Goal: Task Accomplishment & Management: Manage account settings

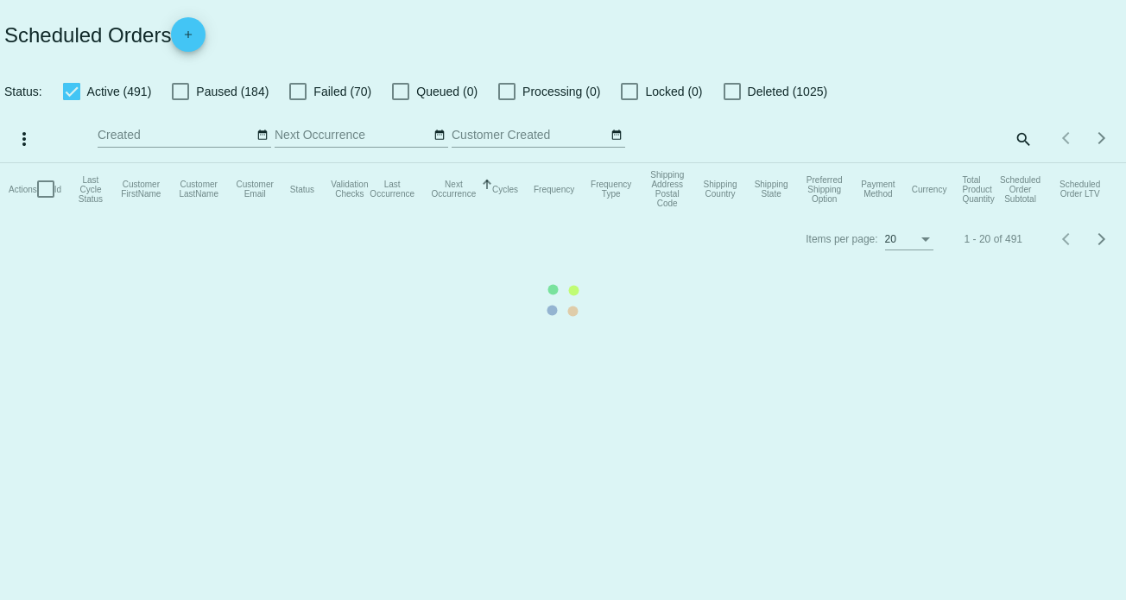
click at [1021, 163] on mat-table "Actions Id Last Cycle Status Customer FirstName Customer LastName Customer Emai…" at bounding box center [563, 189] width 1126 height 52
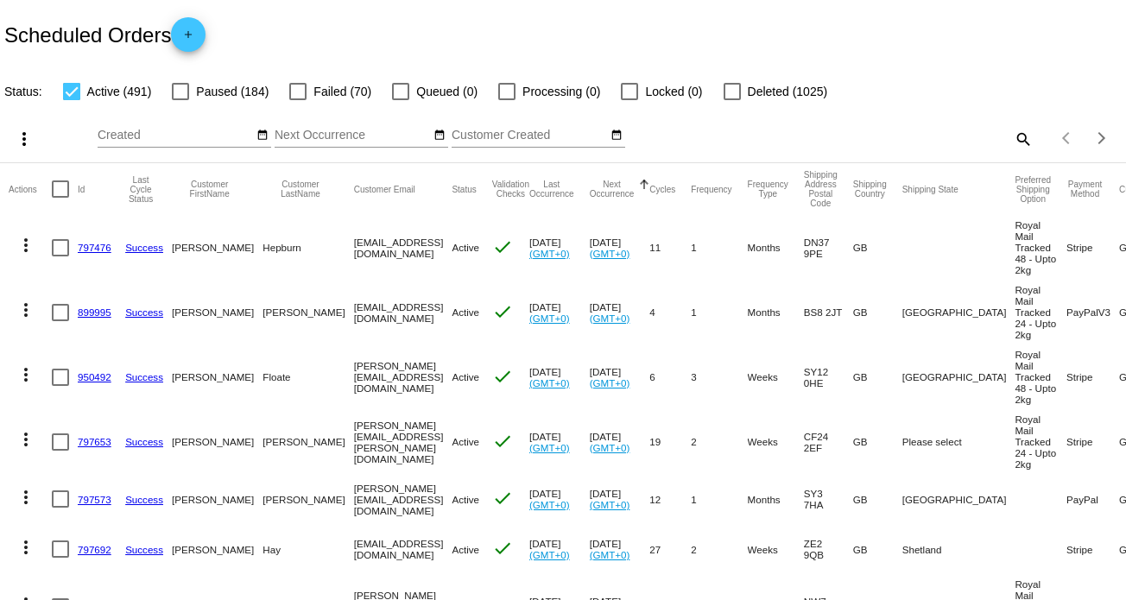
click at [894, 137] on div "search" at bounding box center [892, 138] width 281 height 27
click at [1014, 143] on mat-icon "search" at bounding box center [1022, 138] width 21 height 27
click at [909, 136] on input "Search" at bounding box center [892, 136] width 281 height 14
paste input "651150"
type input "651150"
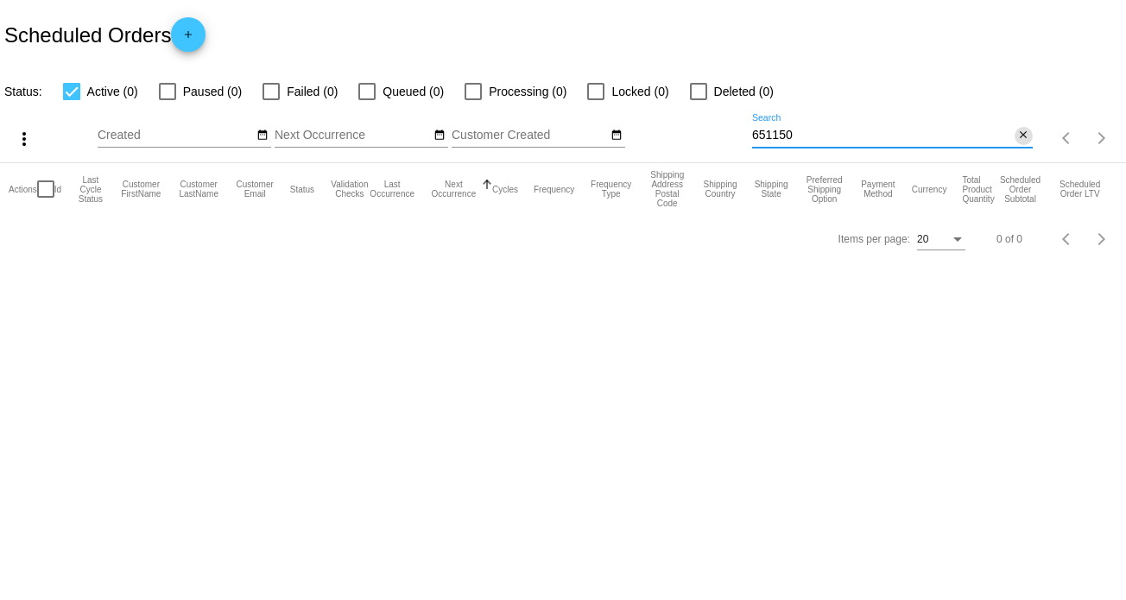
click at [1022, 137] on mat-icon "close" at bounding box center [1023, 136] width 12 height 14
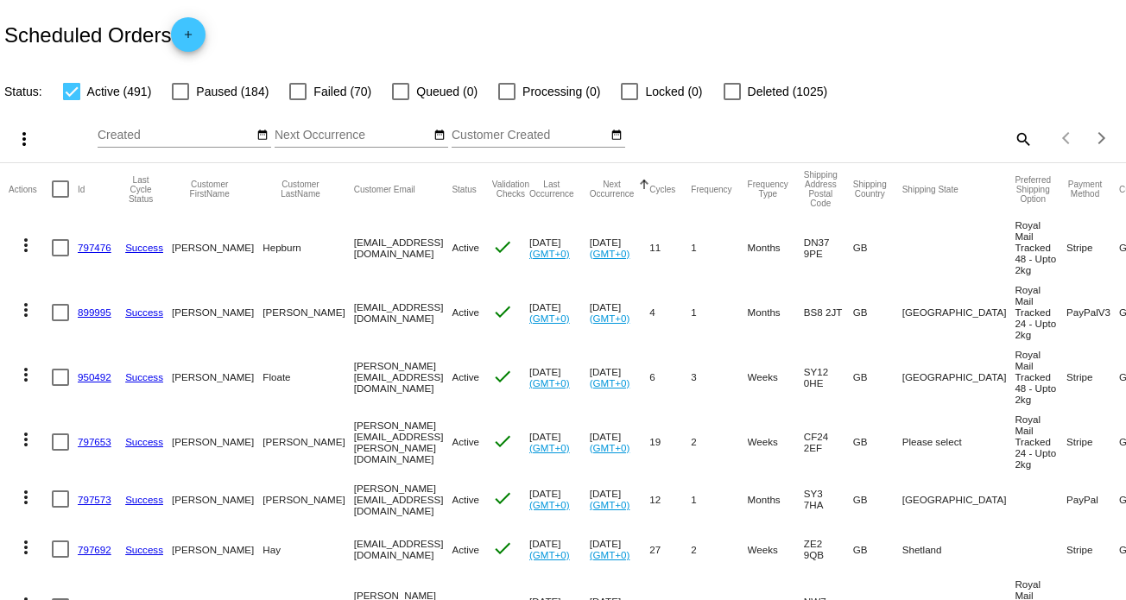
click at [1012, 140] on mat-icon "search" at bounding box center [1022, 138] width 21 height 27
click at [821, 136] on input "Search" at bounding box center [892, 136] width 281 height 14
paste input "839767"
type input "839767"
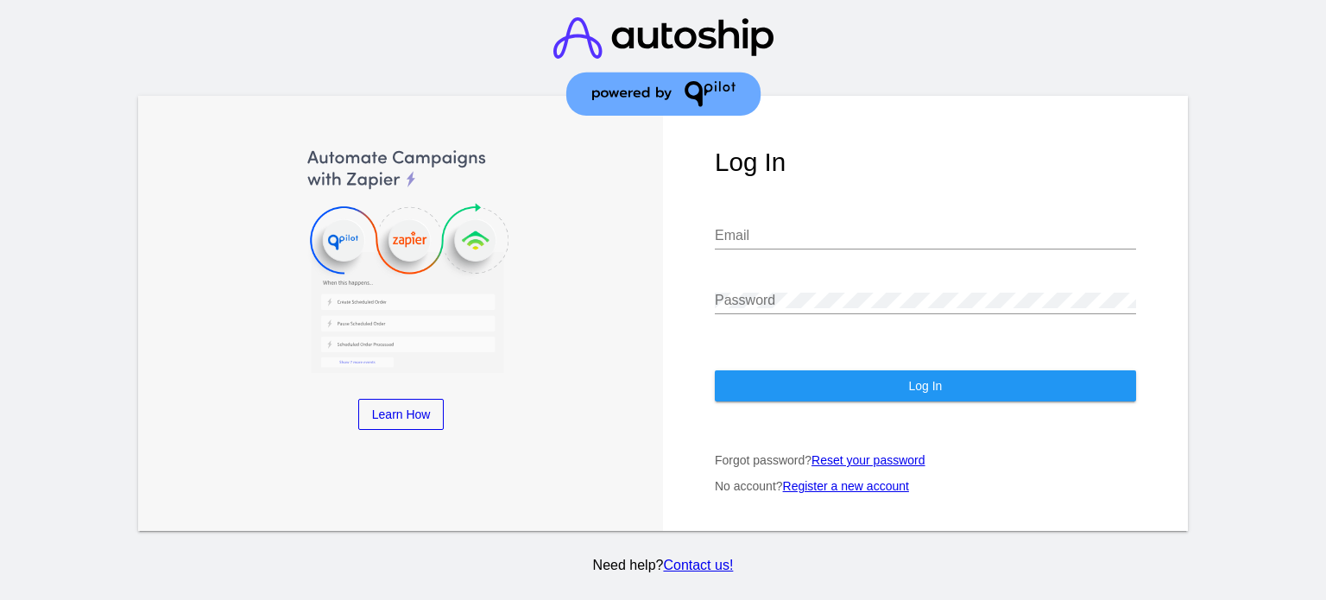
type input "[EMAIL_ADDRESS][DOMAIN_NAME]"
click at [930, 379] on span "Log In" at bounding box center [925, 386] width 34 height 14
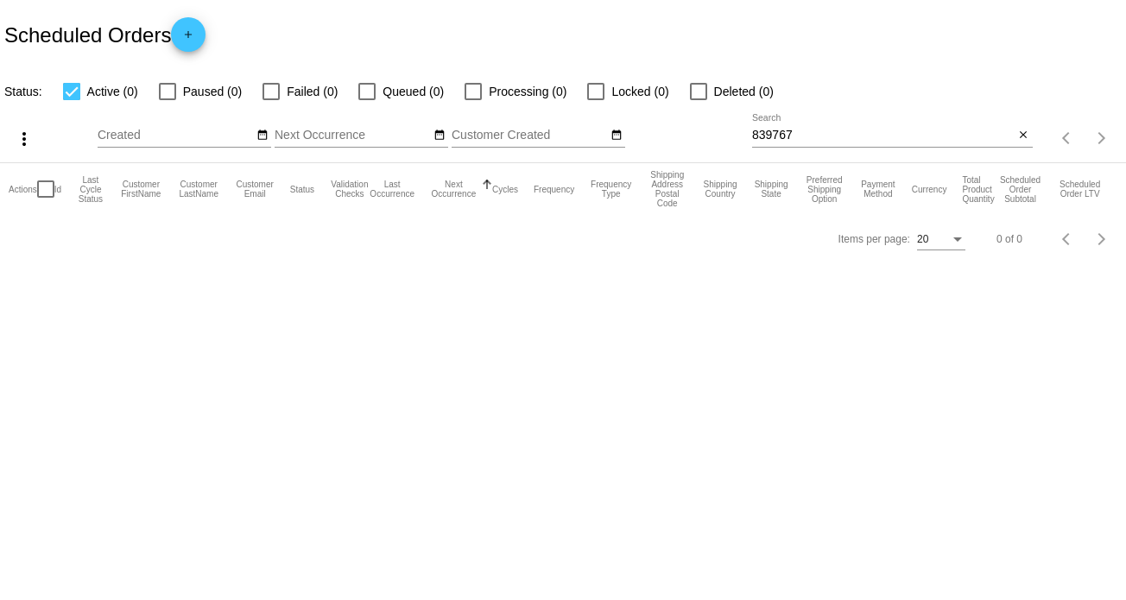
click at [836, 130] on input "839767" at bounding box center [883, 136] width 262 height 14
click at [1025, 137] on mat-icon "close" at bounding box center [1023, 136] width 12 height 14
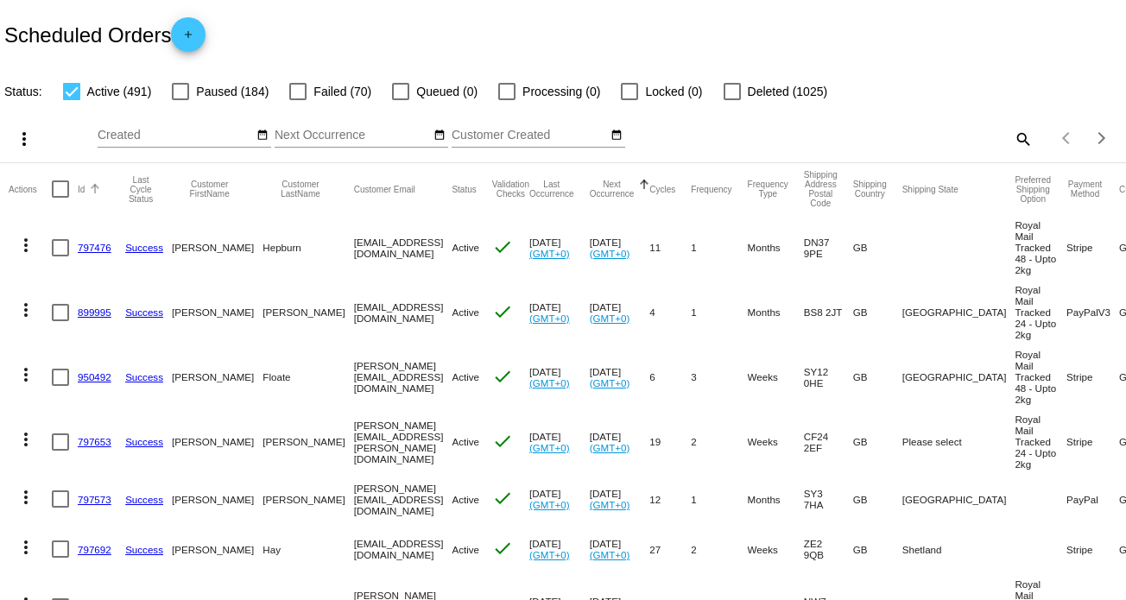
click at [85, 188] on div "Id" at bounding box center [101, 189] width 47 height 10
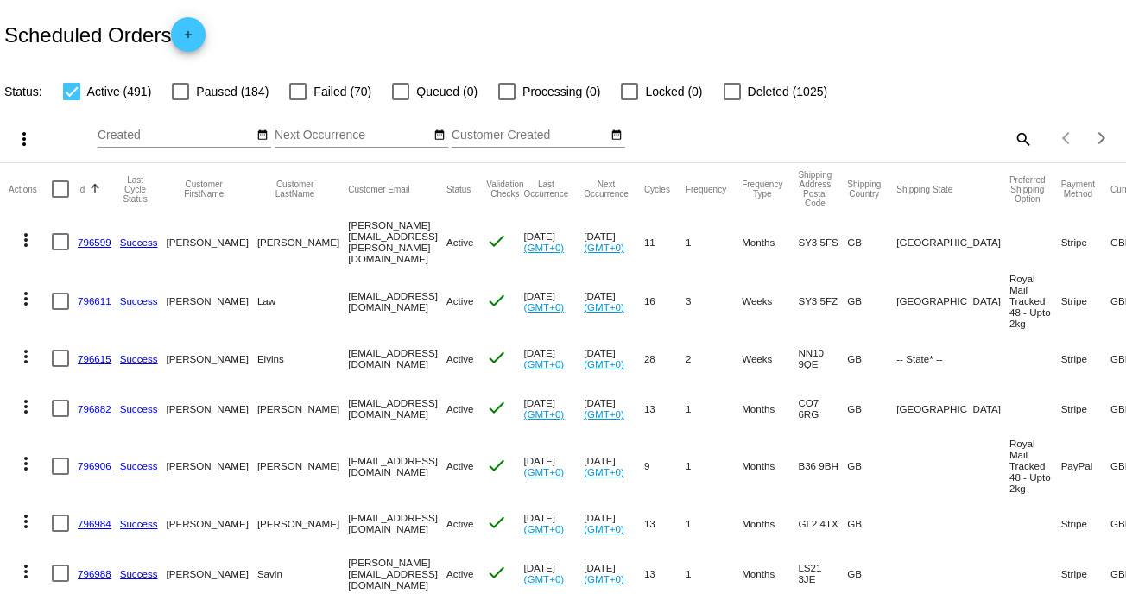
click at [78, 189] on button "Id" at bounding box center [81, 189] width 7 height 10
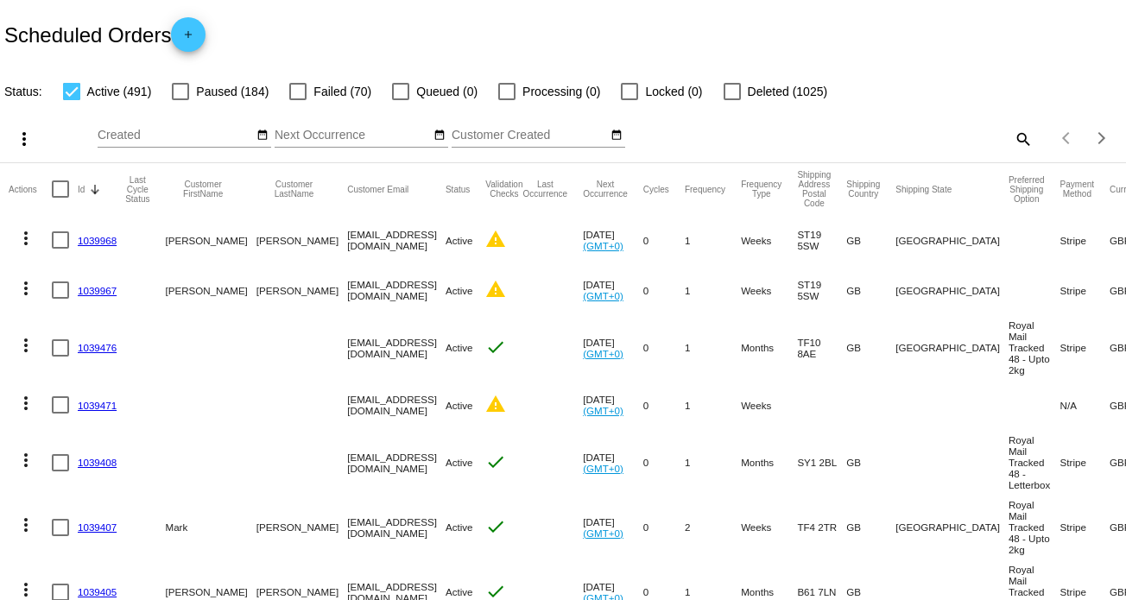
click at [75, 90] on div at bounding box center [71, 91] width 17 height 17
click at [72, 100] on input "Active (491)" at bounding box center [71, 100] width 1 height 1
checkbox input "false"
click at [1012, 136] on mat-icon "search" at bounding box center [1022, 138] width 21 height 27
click at [912, 137] on input "Search" at bounding box center [892, 136] width 281 height 14
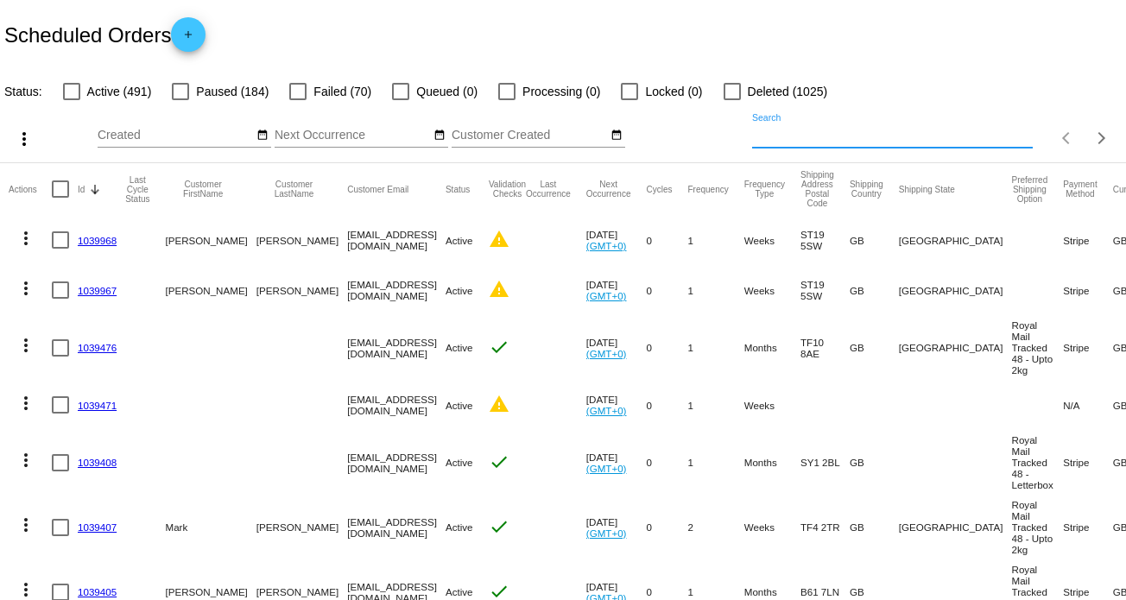
paste input "839767"
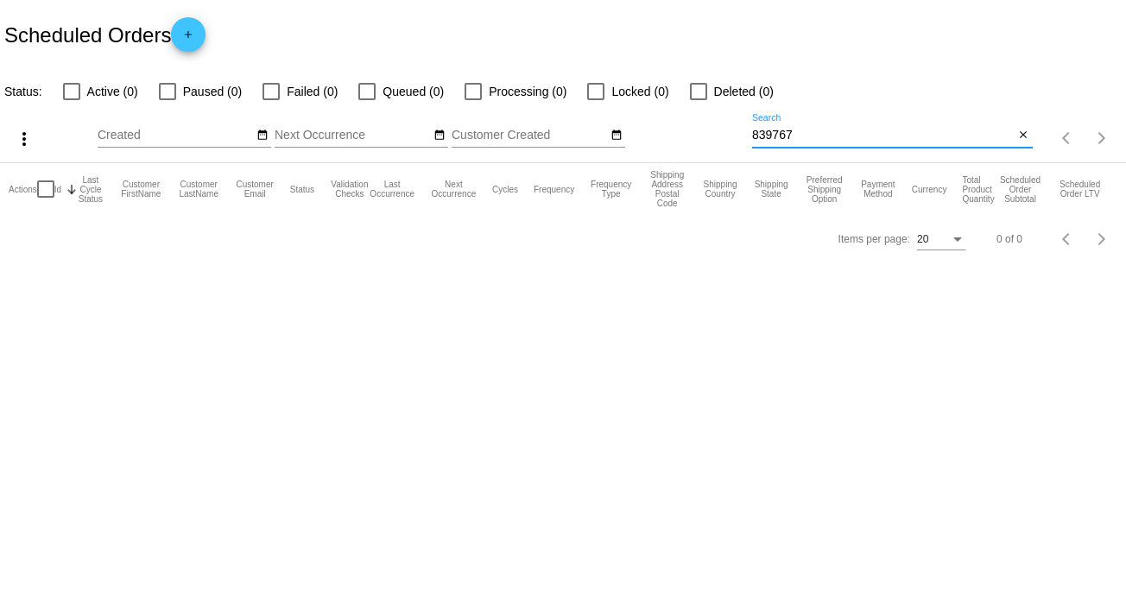
drag, startPoint x: 804, startPoint y: 134, endPoint x: 691, endPoint y: 127, distance: 114.1
click at [691, 127] on div "more_vert Oct Jan Feb Mar Apr 1" at bounding box center [563, 132] width 1126 height 61
paste input "Jude stinson"
type input "Jude stinson"
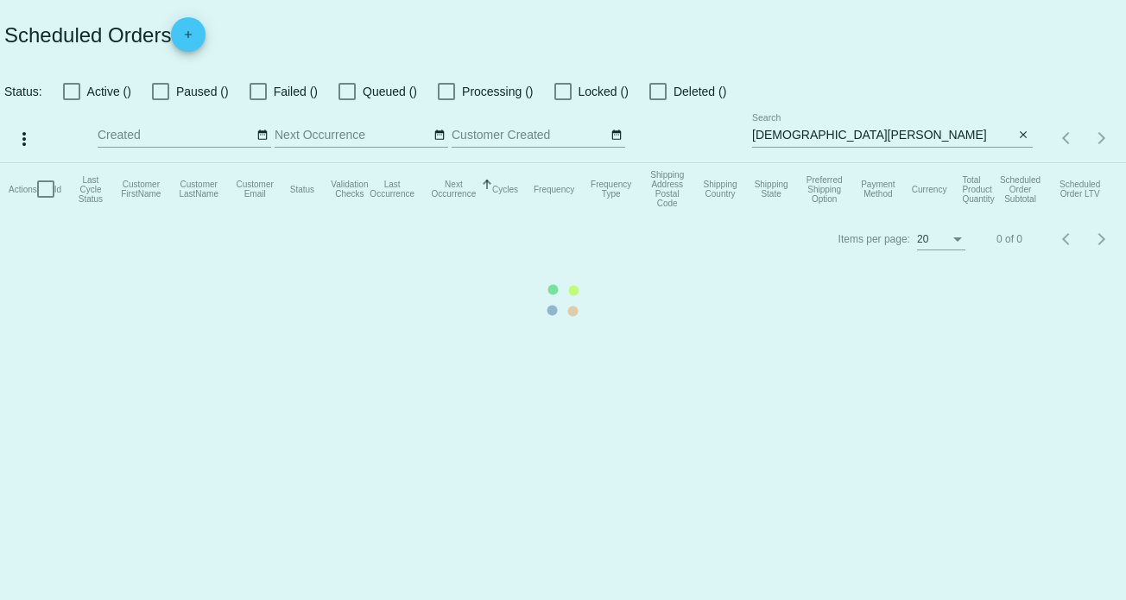
click at [847, 163] on mat-table "Actions Id Last Cycle Status Customer FirstName Customer LastName Customer Emai…" at bounding box center [563, 189] width 1126 height 52
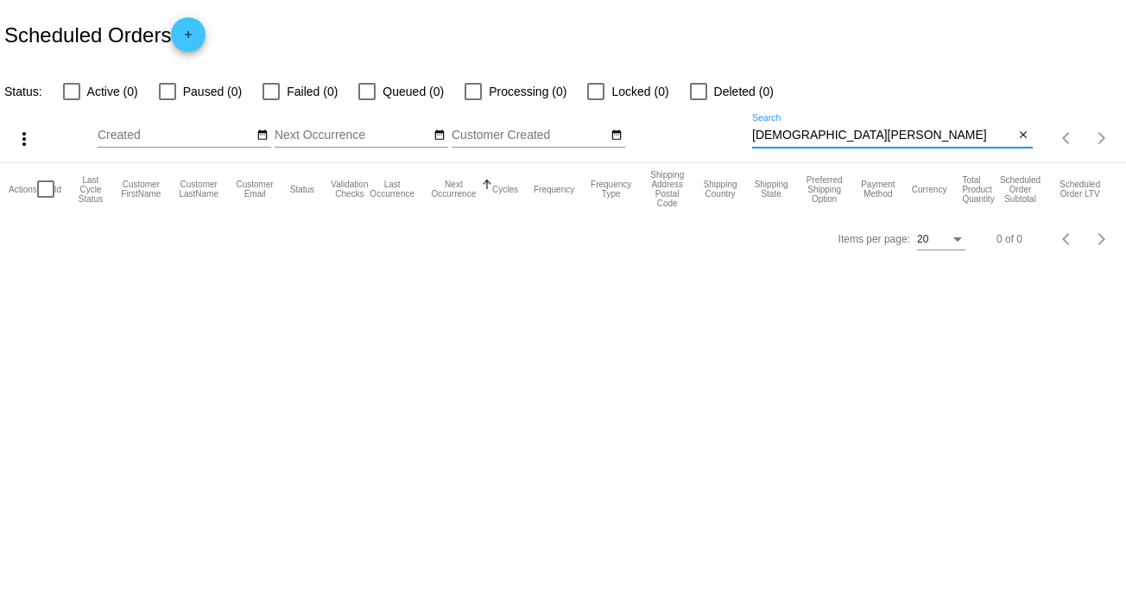
drag, startPoint x: 832, startPoint y: 132, endPoint x: 716, endPoint y: 119, distance: 116.4
click at [716, 119] on div "more_vert Oct Jan Feb Mar Apr 1" at bounding box center [563, 132] width 1126 height 61
paste input "849767"
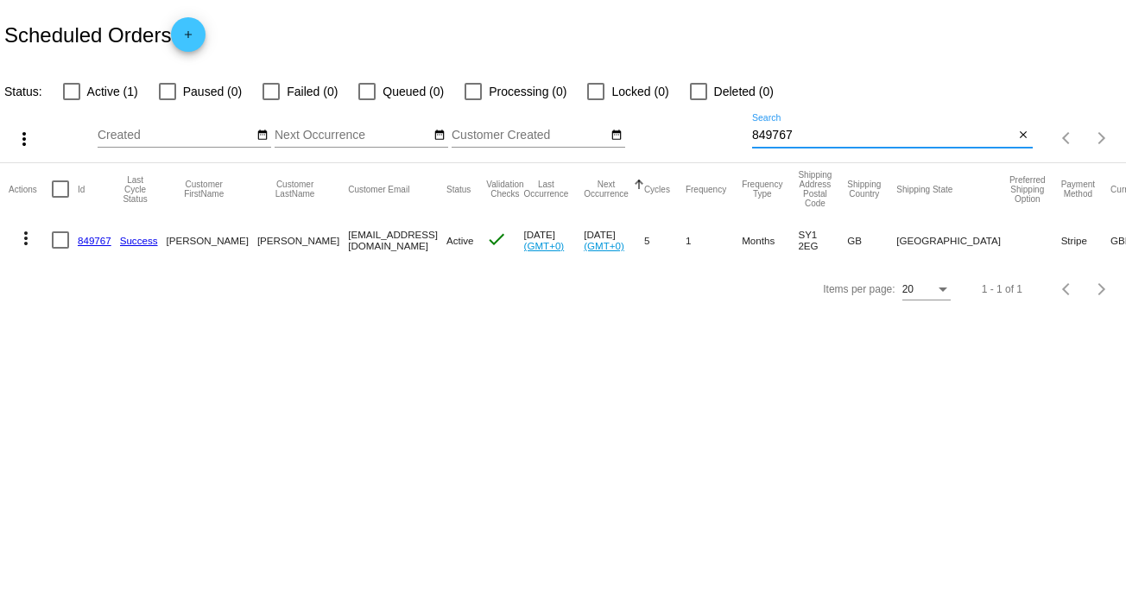
type input "849767"
click at [95, 240] on link "849767" at bounding box center [95, 240] width 34 height 11
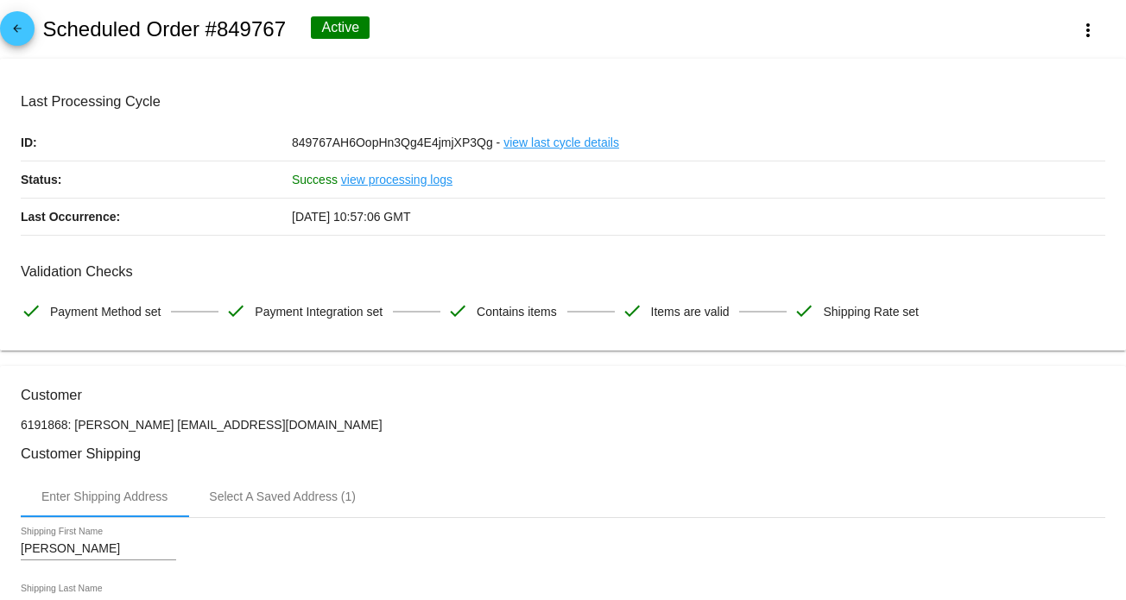
click at [409, 179] on link "view processing logs" at bounding box center [396, 179] width 111 height 36
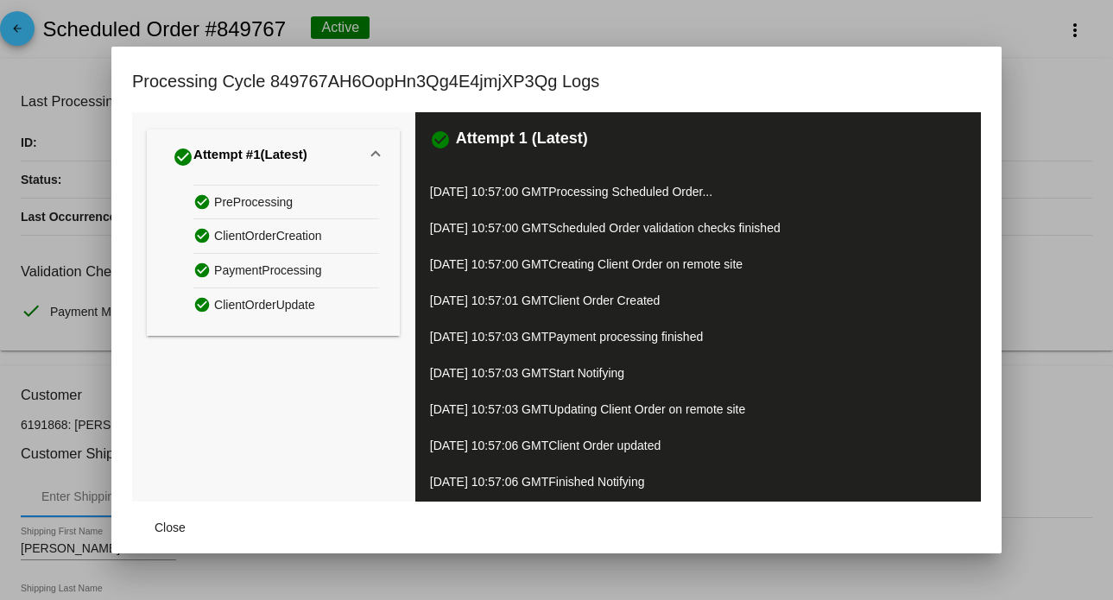
click at [1047, 75] on div at bounding box center [556, 300] width 1113 height 600
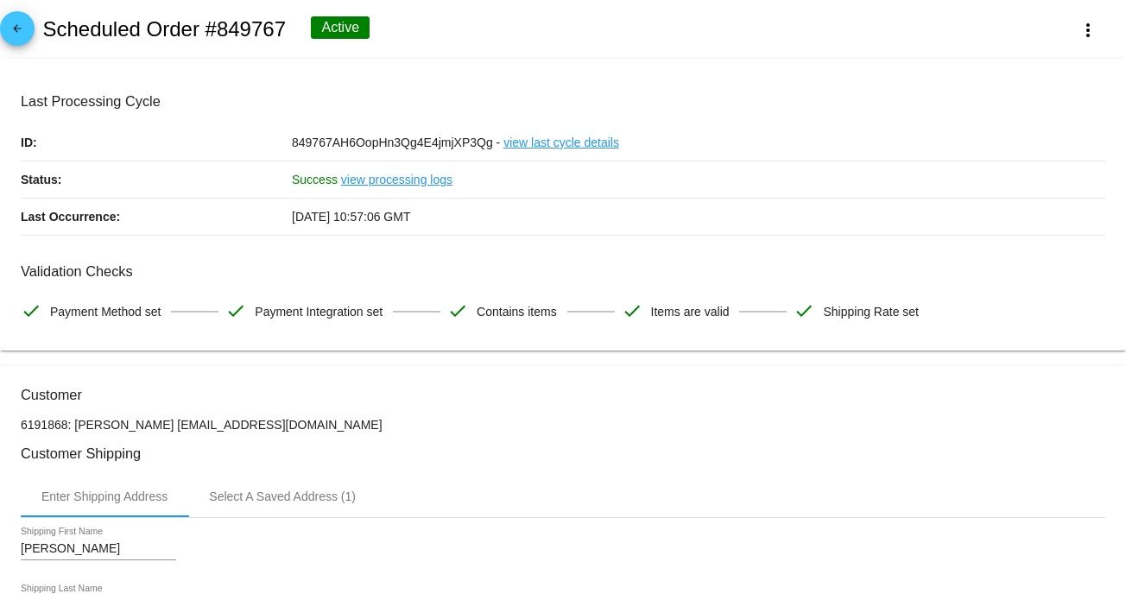
click at [555, 147] on link "view last cycle details" at bounding box center [561, 142] width 116 height 36
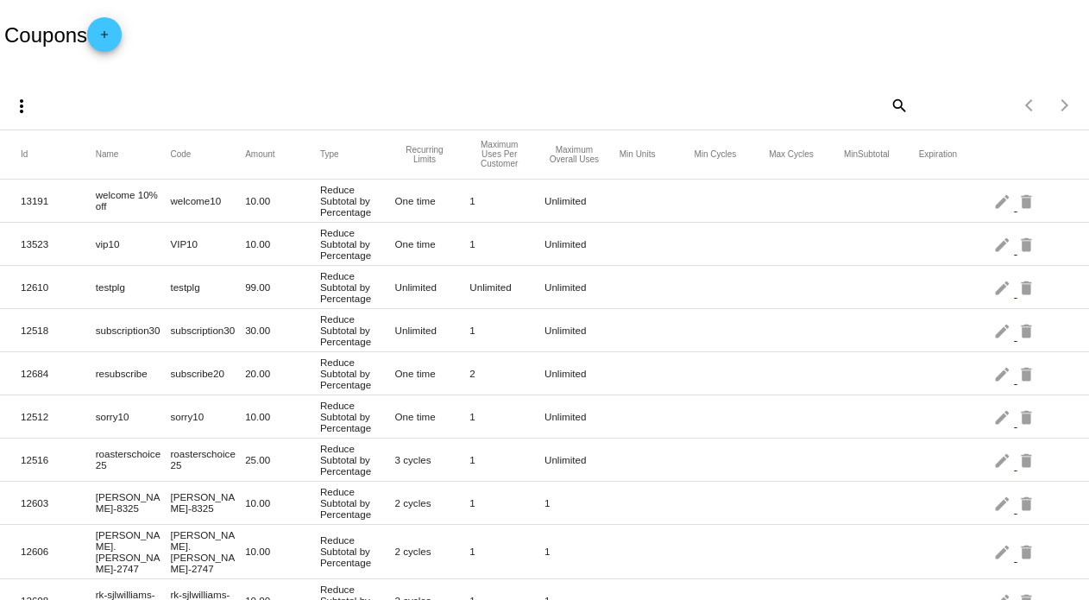
click at [891, 103] on mat-icon "search" at bounding box center [898, 104] width 21 height 27
click at [735, 99] on input "Search" at bounding box center [772, 103] width 271 height 14
type input "come"
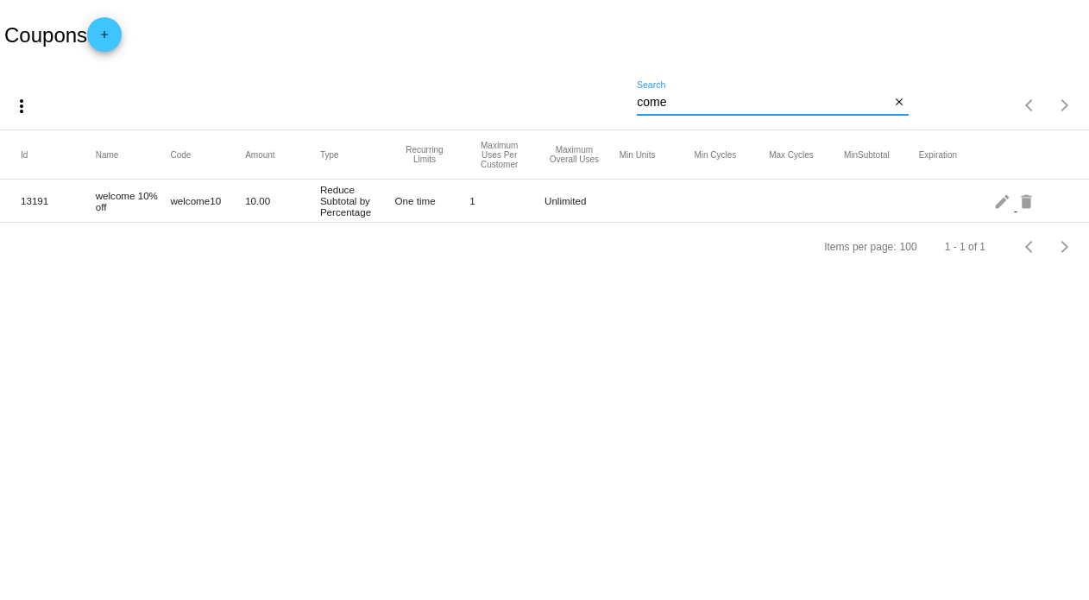
click at [565, 427] on body "Coupons add more_vert come Search close Items per page: 100 1 - 1 of 1 Id Name …" at bounding box center [544, 300] width 1089 height 600
click at [512, 364] on body "Coupons add more_vert come Search close Items per page: 100 1 - 1 of 1 Id Name …" at bounding box center [544, 300] width 1089 height 600
click at [901, 105] on mat-icon "close" at bounding box center [899, 103] width 12 height 14
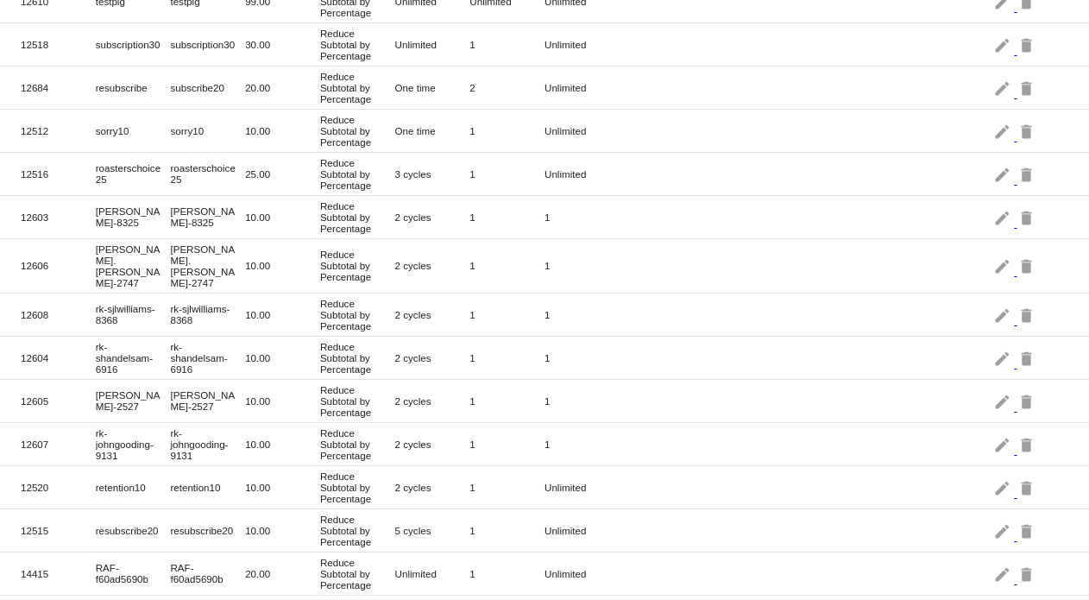
scroll to position [259, 0]
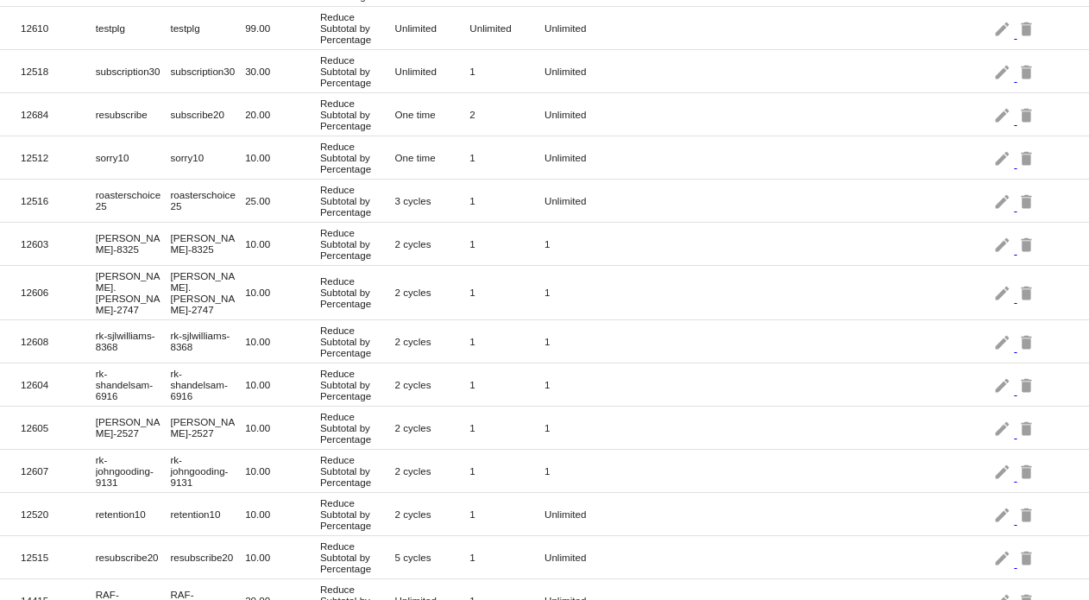
drag, startPoint x: 153, startPoint y: 126, endPoint x: 94, endPoint y: 127, distance: 58.7
click at [96, 124] on mat-cell "resubscribe" at bounding box center [133, 114] width 75 height 20
copy mat-cell "resubscribe"
click at [760, 223] on mat-row "12516 roasterschoice25 roasterschoice25 25.00 Reduce Subtotal by Percentage 3 c…" at bounding box center [544, 201] width 1089 height 43
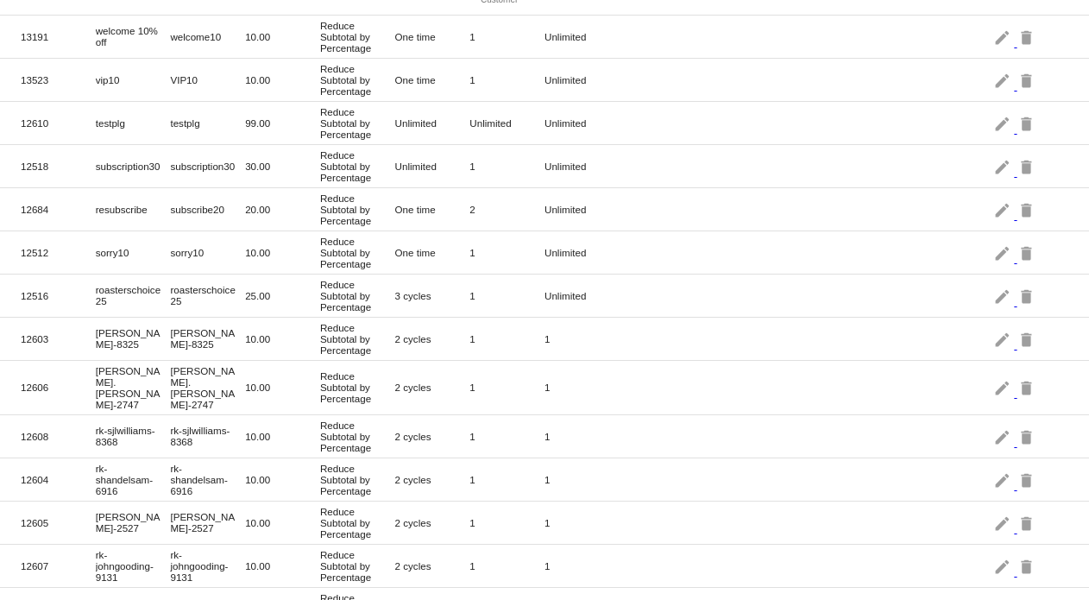
scroll to position [173, 0]
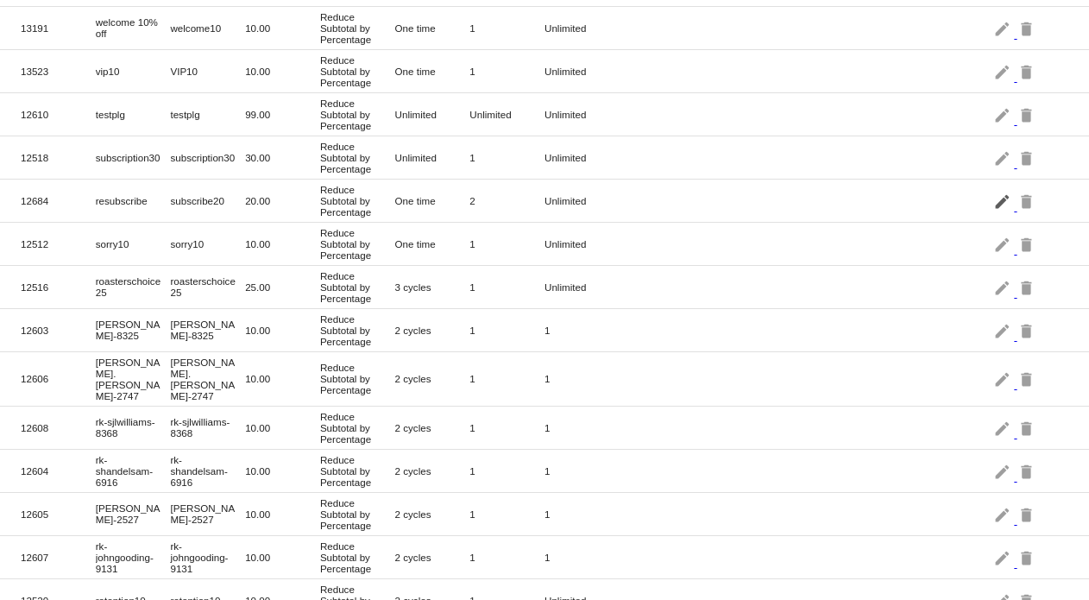
click at [994, 214] on mat-icon "edit" at bounding box center [1004, 200] width 21 height 27
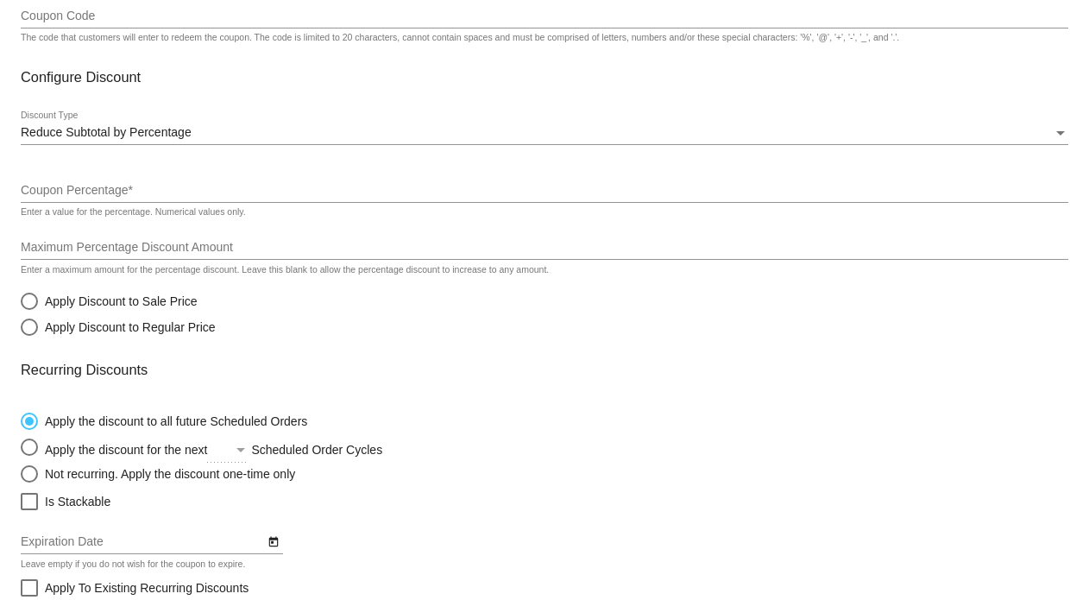
type input "resubscribe"
type input "subscribe20"
type input "20"
radio input "true"
radio input "false"
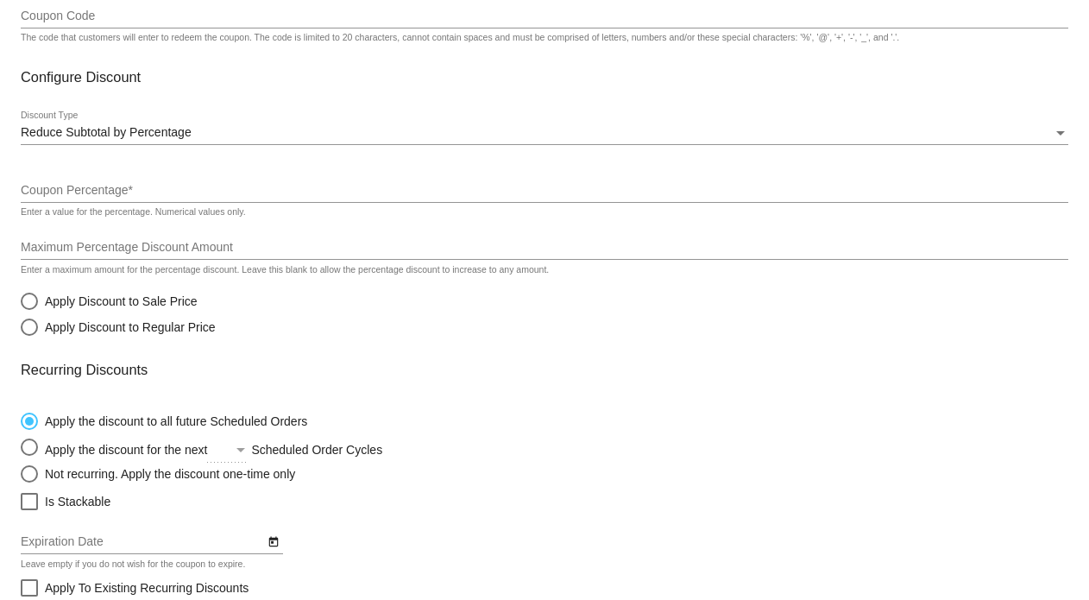
radio input "true"
checkbox input "true"
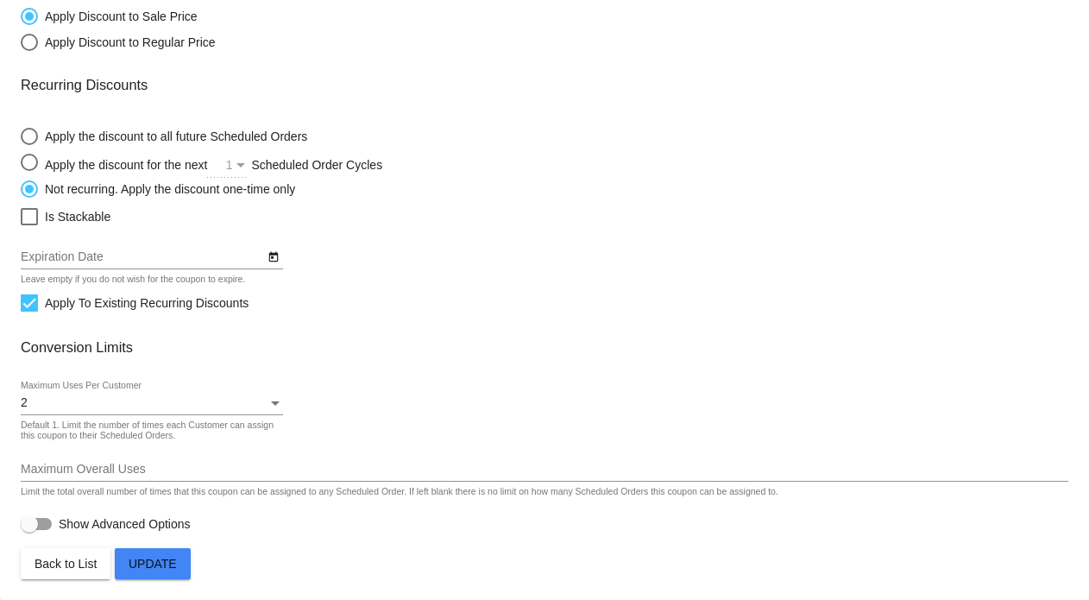
scroll to position [203, 0]
